Goal: Task Accomplishment & Management: Use online tool/utility

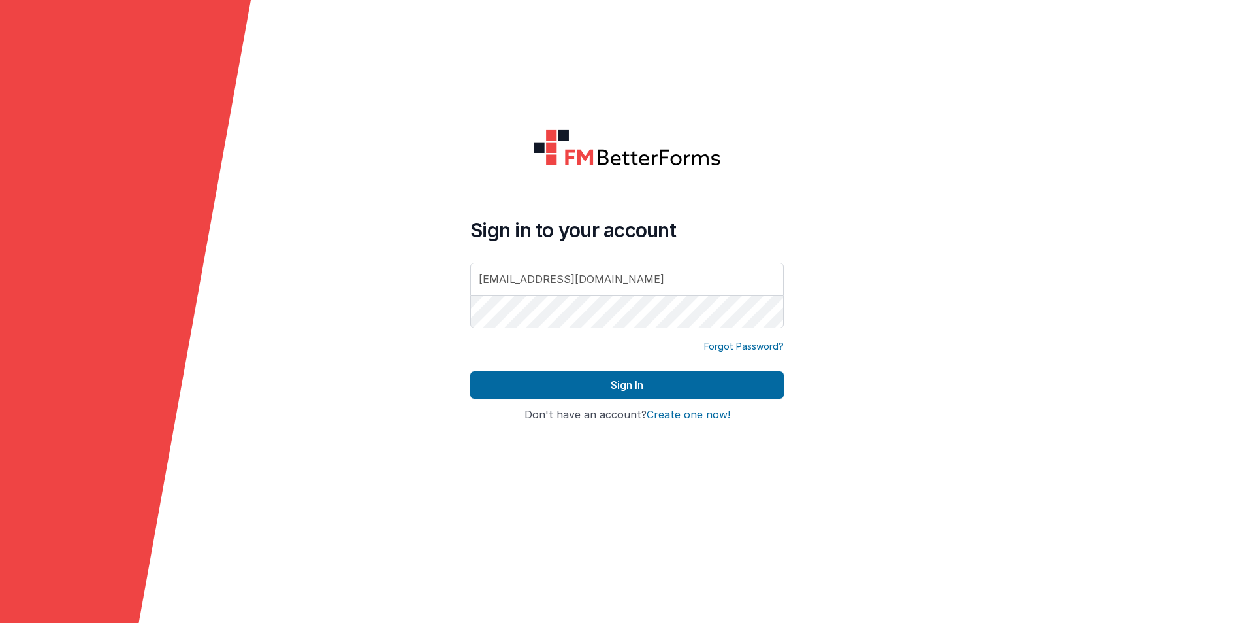
type input "[EMAIL_ADDRESS][DOMAIN_NAME]"
click at [470, 371] on button "Sign In" at bounding box center [627, 384] width 314 height 27
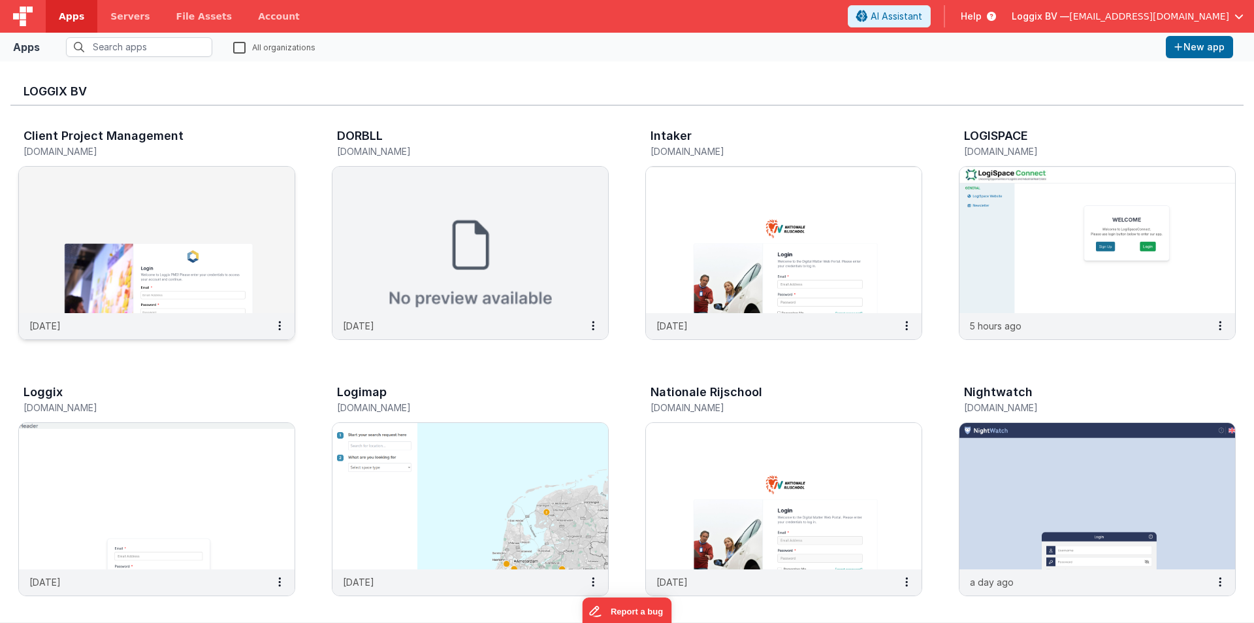
click at [235, 184] on img at bounding box center [157, 240] width 276 height 146
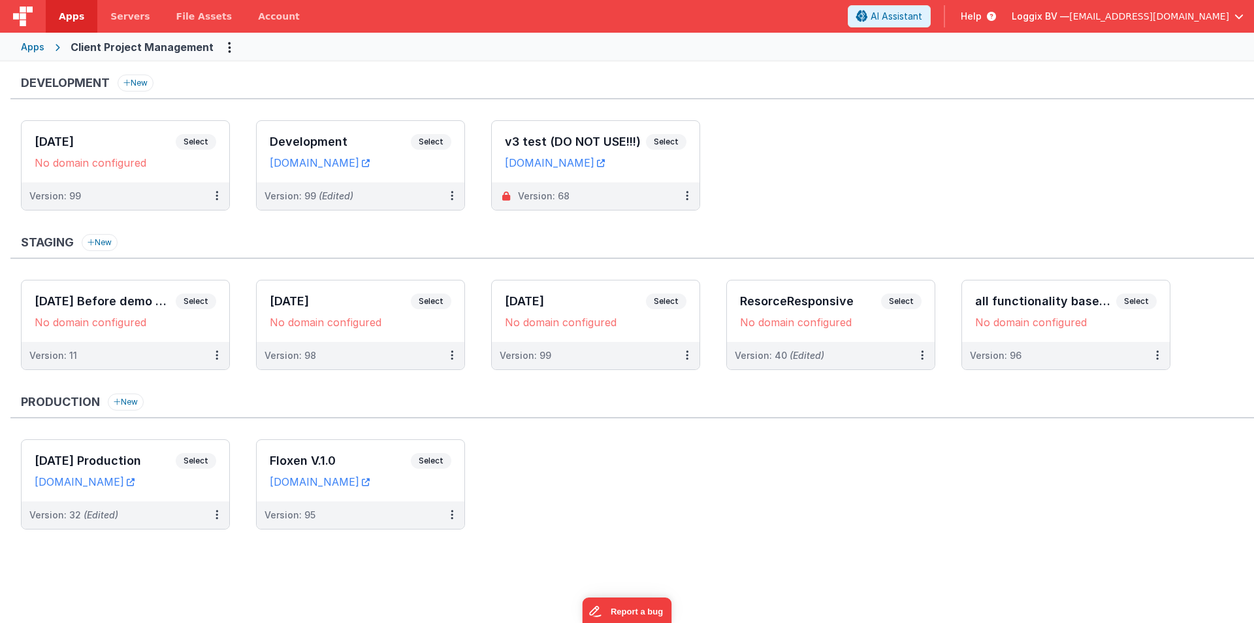
click at [810, 123] on ul "[DATE] Select URLs No domain configured Version: 99 Development Select URLs [DO…" at bounding box center [638, 171] width 1234 height 103
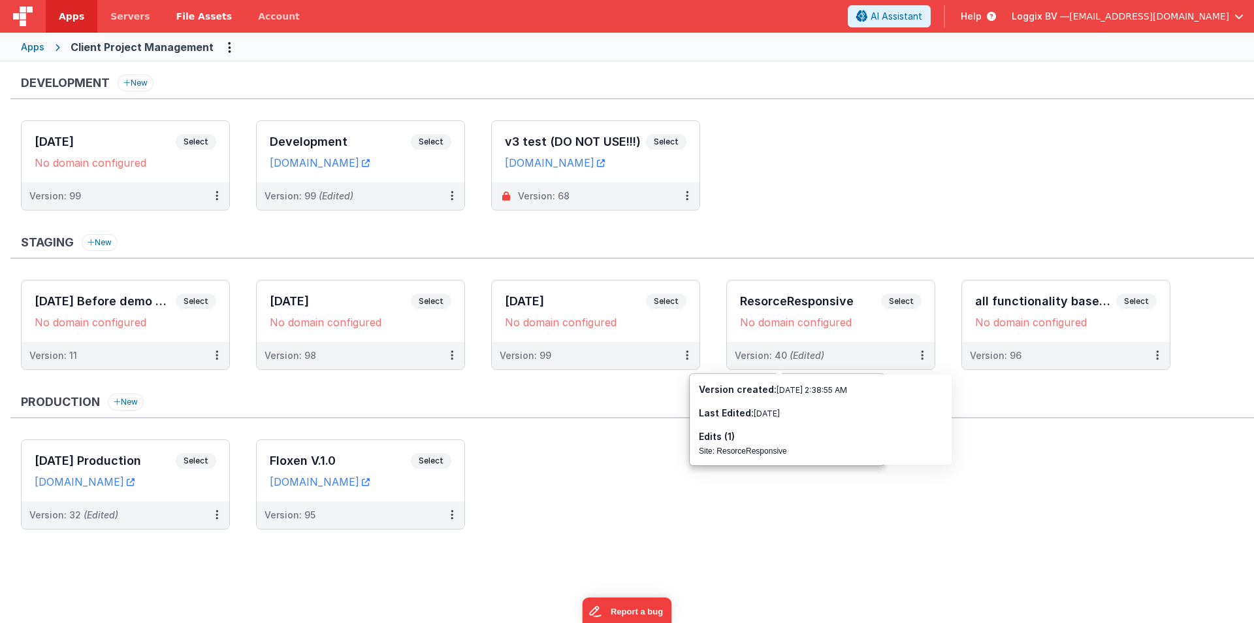
click at [426, 145] on span "Select" at bounding box center [431, 142] width 41 height 16
